Goal: Find specific page/section

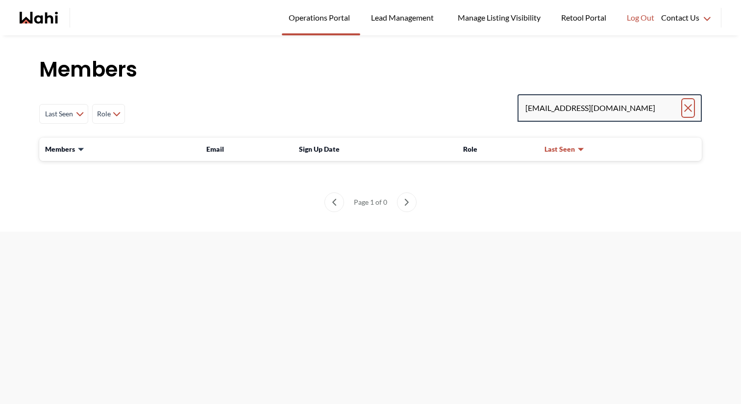
click at [688, 112] on icon "Clear search" at bounding box center [689, 108] width 12 height 12
click at [659, 113] on input "Search input" at bounding box center [605, 108] width 158 height 18
paste input "[PERSON_NAME][EMAIL_ADDRESS][DOMAIN_NAME]"
type input "[PERSON_NAME][EMAIL_ADDRESS][DOMAIN_NAME]"
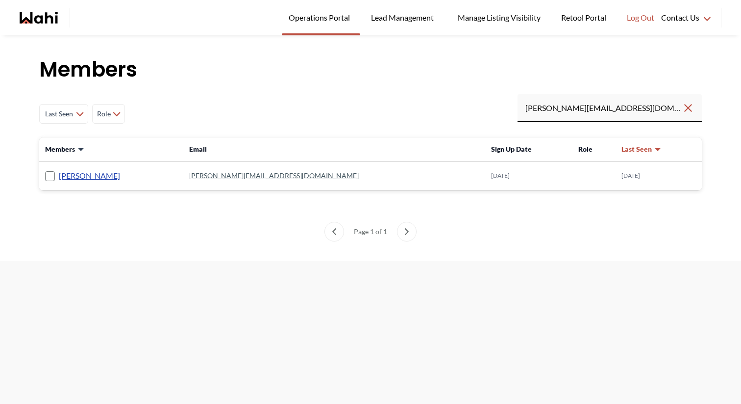
click at [92, 178] on link "[PERSON_NAME]" at bounding box center [89, 175] width 61 height 13
